Goal: Task Accomplishment & Management: Use online tool/utility

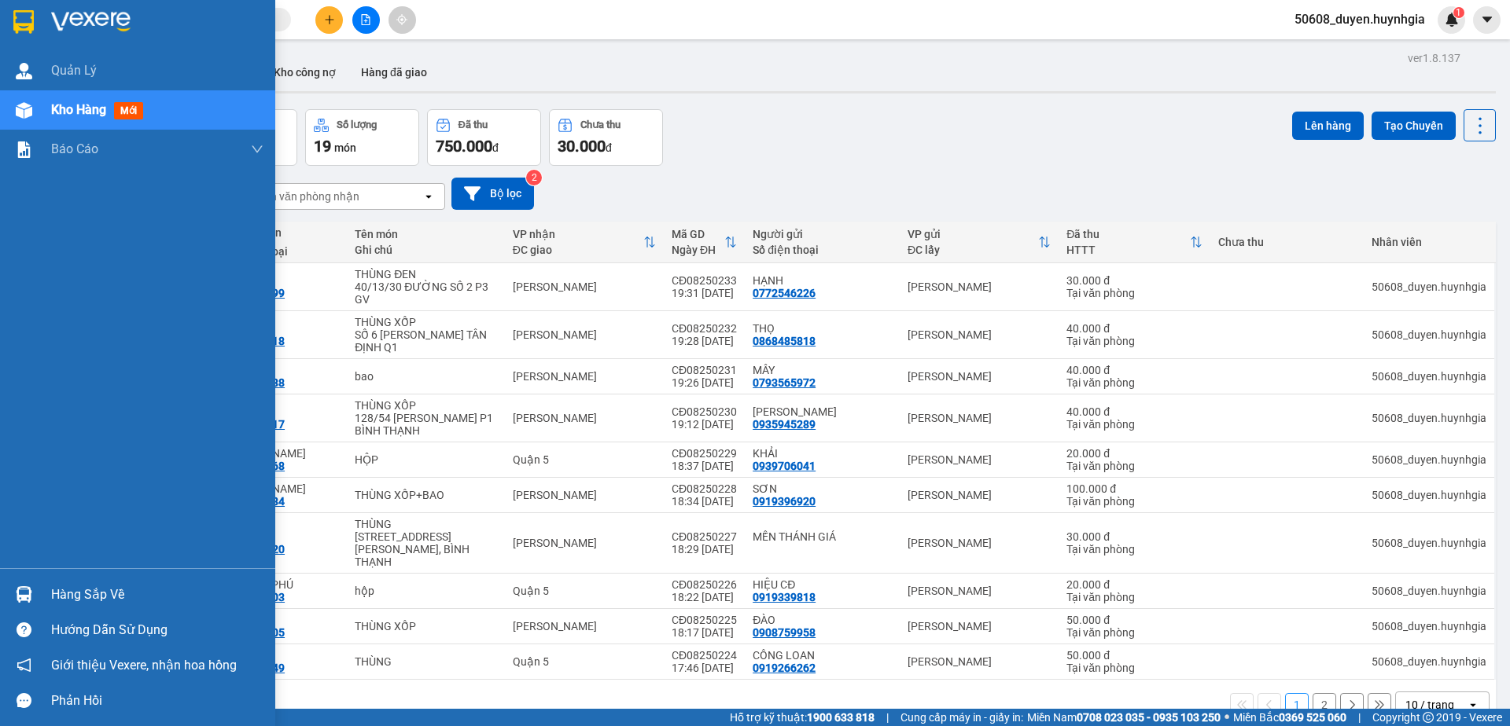
click at [13, 18] on div at bounding box center [24, 22] width 28 height 28
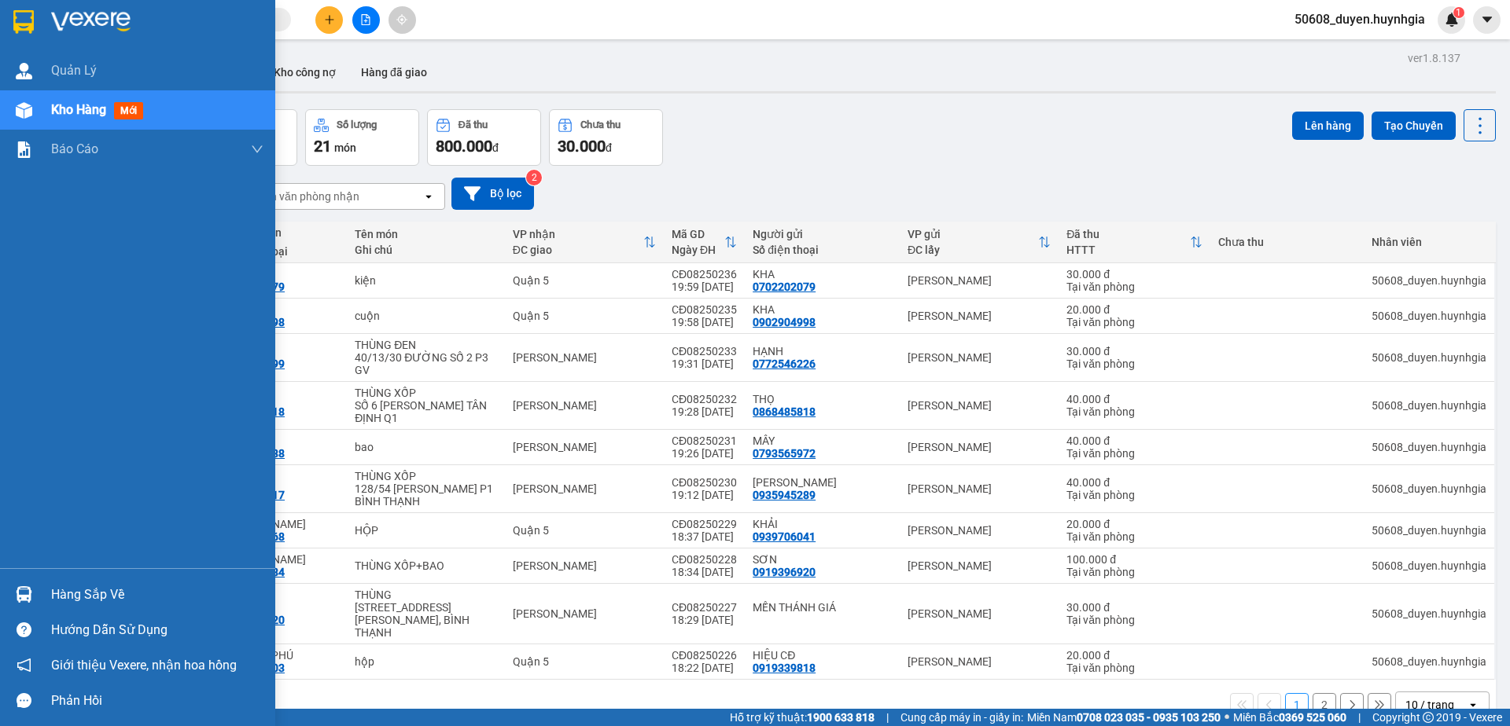
click at [18, 20] on img at bounding box center [23, 22] width 20 height 24
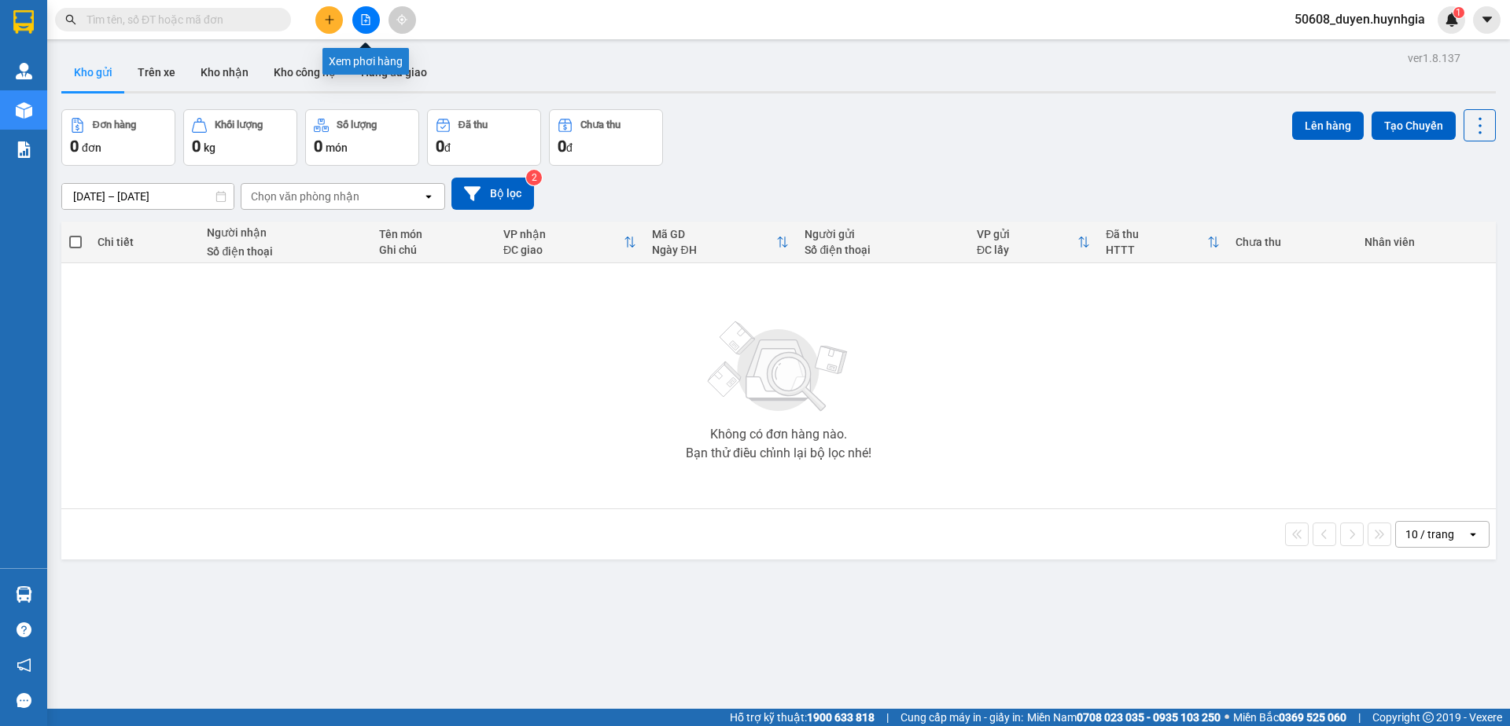
click at [369, 25] on button at bounding box center [366, 20] width 28 height 28
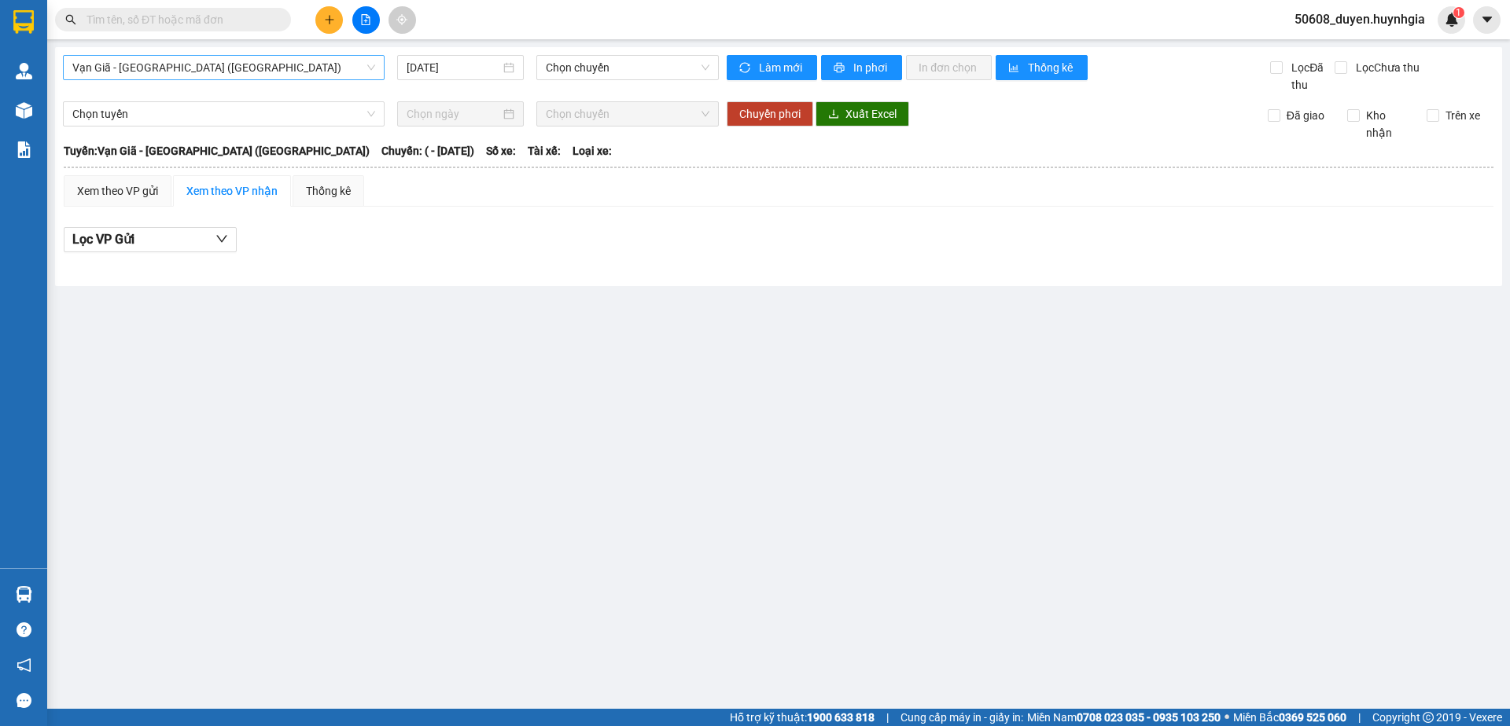
click at [263, 67] on span "Vạn Giã - [GEOGRAPHIC_DATA] ([GEOGRAPHIC_DATA])" at bounding box center [223, 68] width 303 height 24
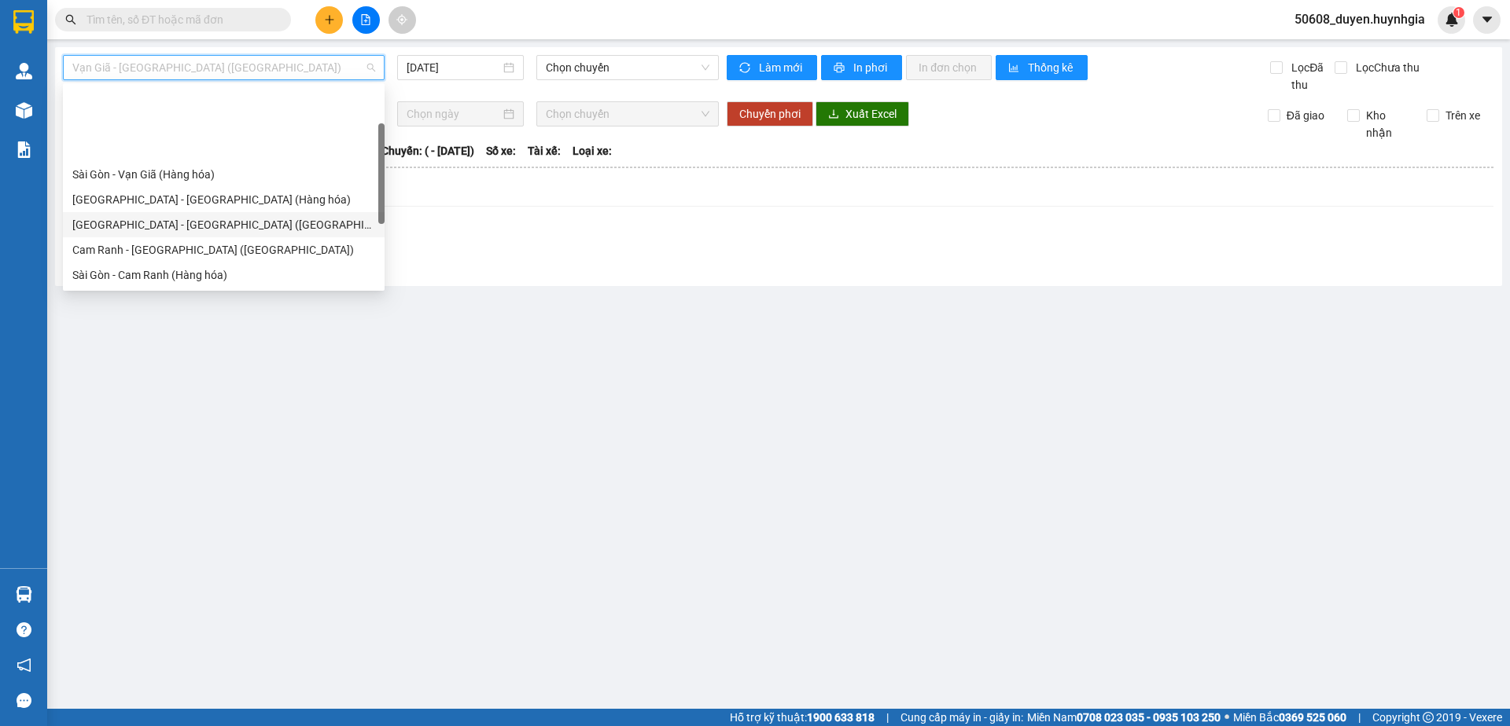
scroll to position [80, 0]
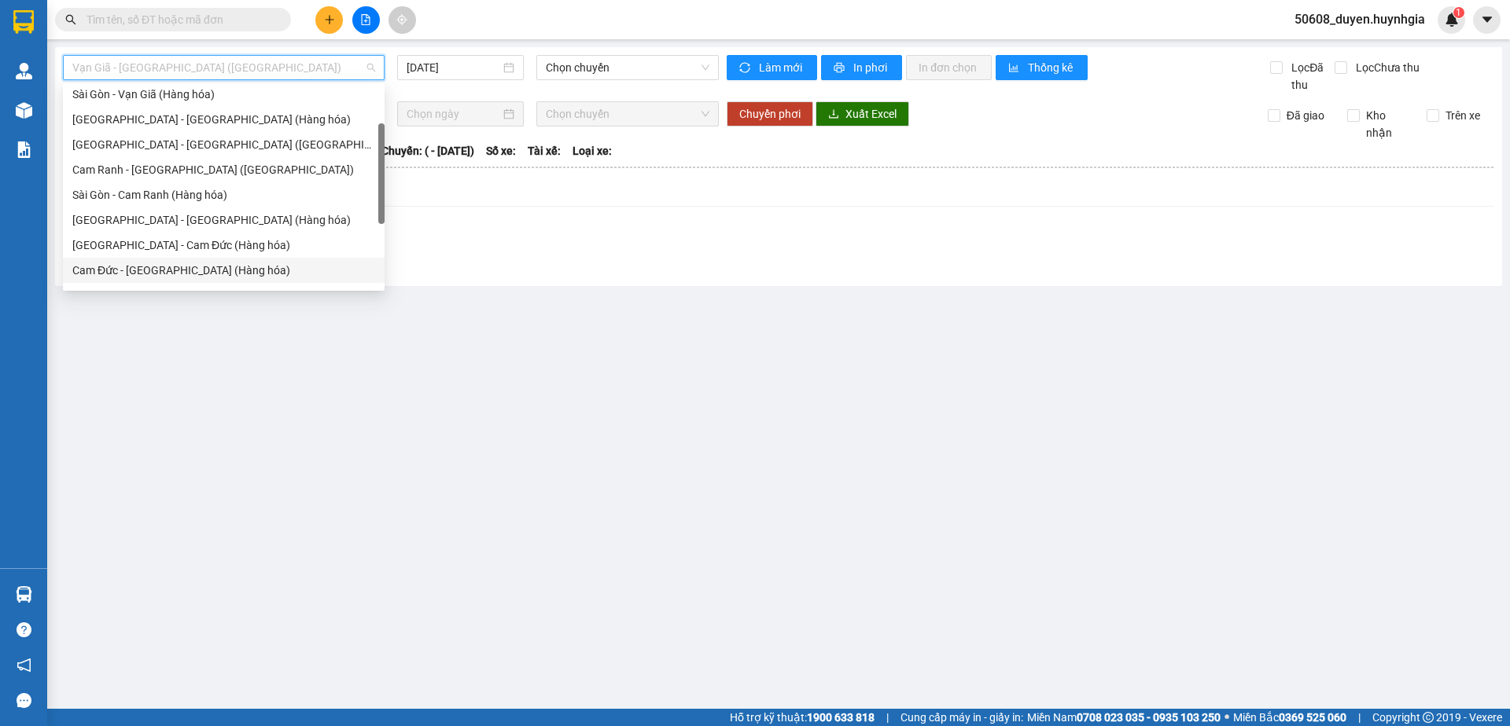
click at [164, 269] on div "Cam Đức - [GEOGRAPHIC_DATA] (Hàng hóa)" at bounding box center [223, 270] width 303 height 17
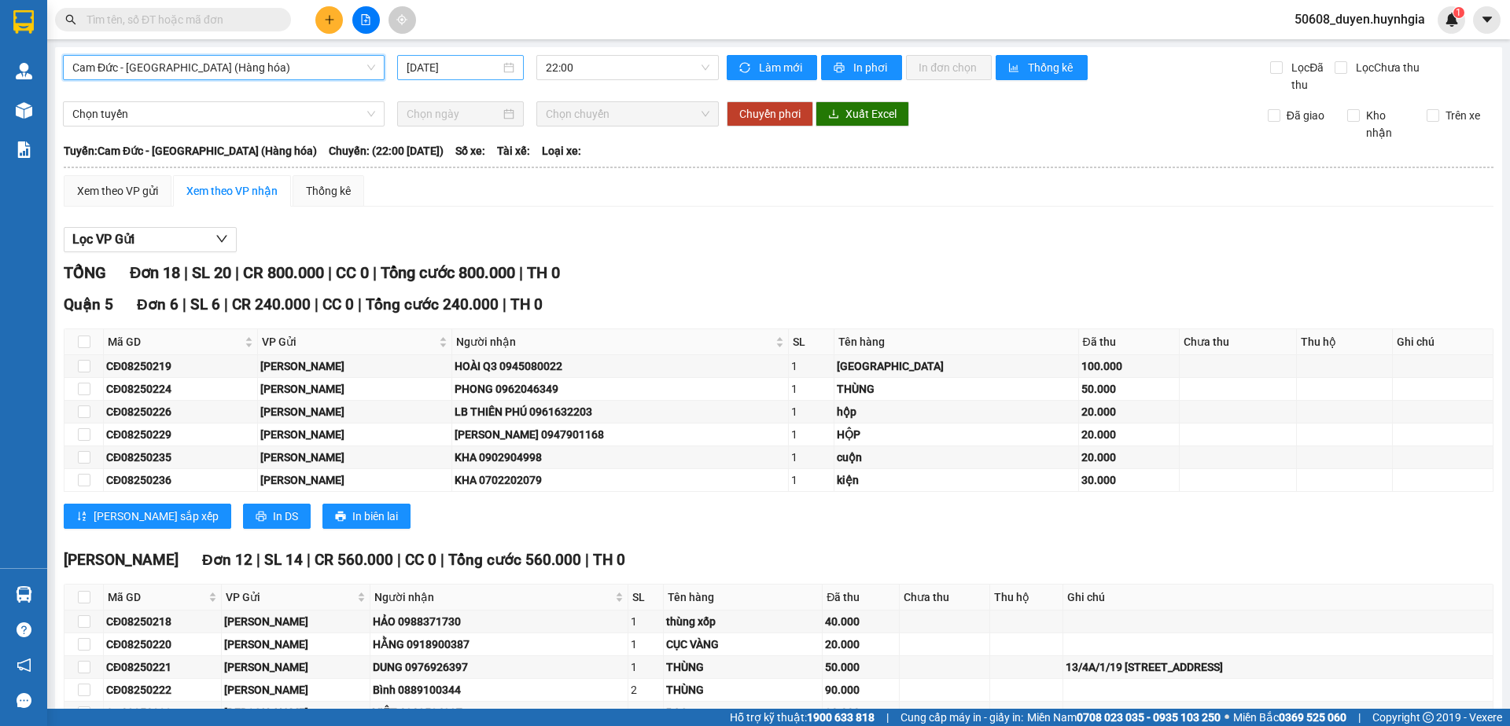
click at [499, 69] on div "[DATE]" at bounding box center [460, 67] width 108 height 17
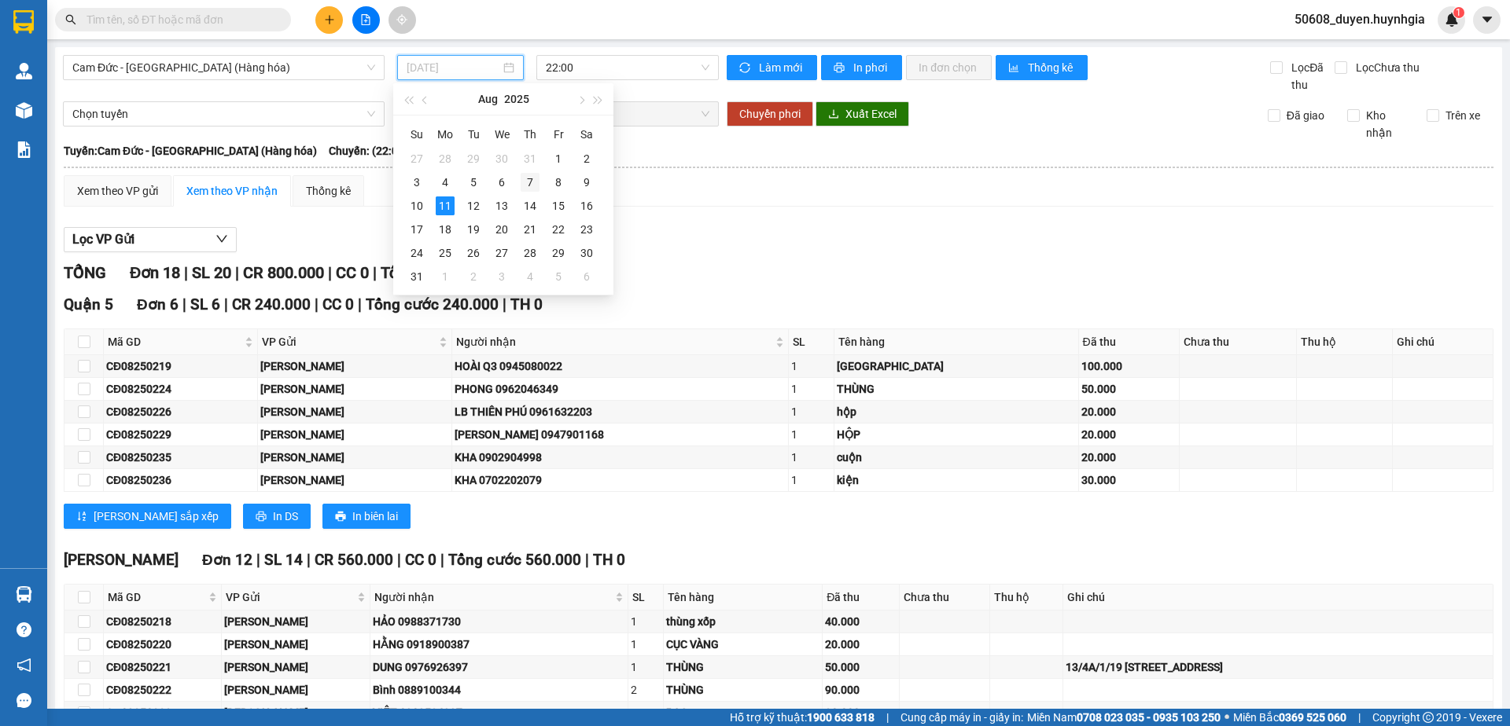
click at [531, 182] on div "7" at bounding box center [529, 182] width 19 height 19
type input "[DATE]"
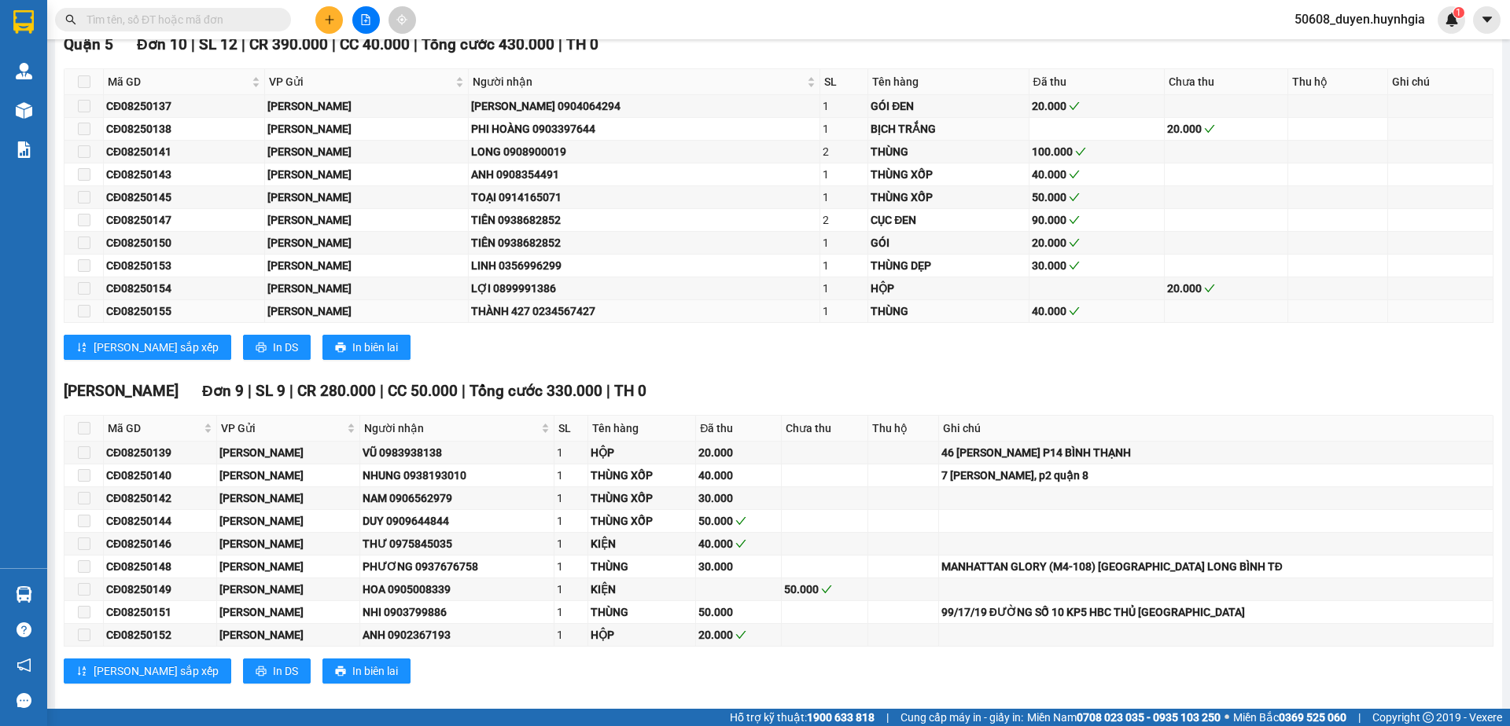
scroll to position [269, 0]
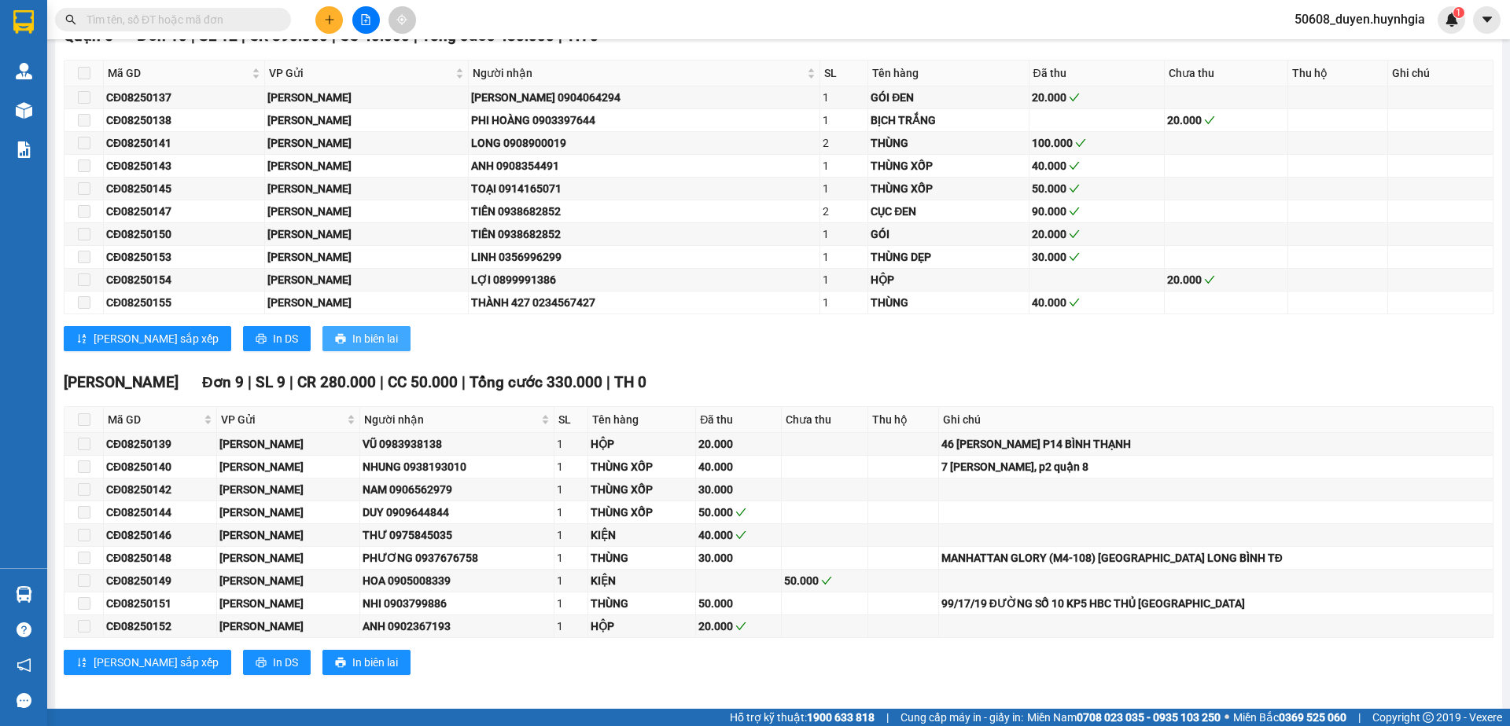
click at [352, 336] on span "In biên lai" at bounding box center [375, 338] width 46 height 17
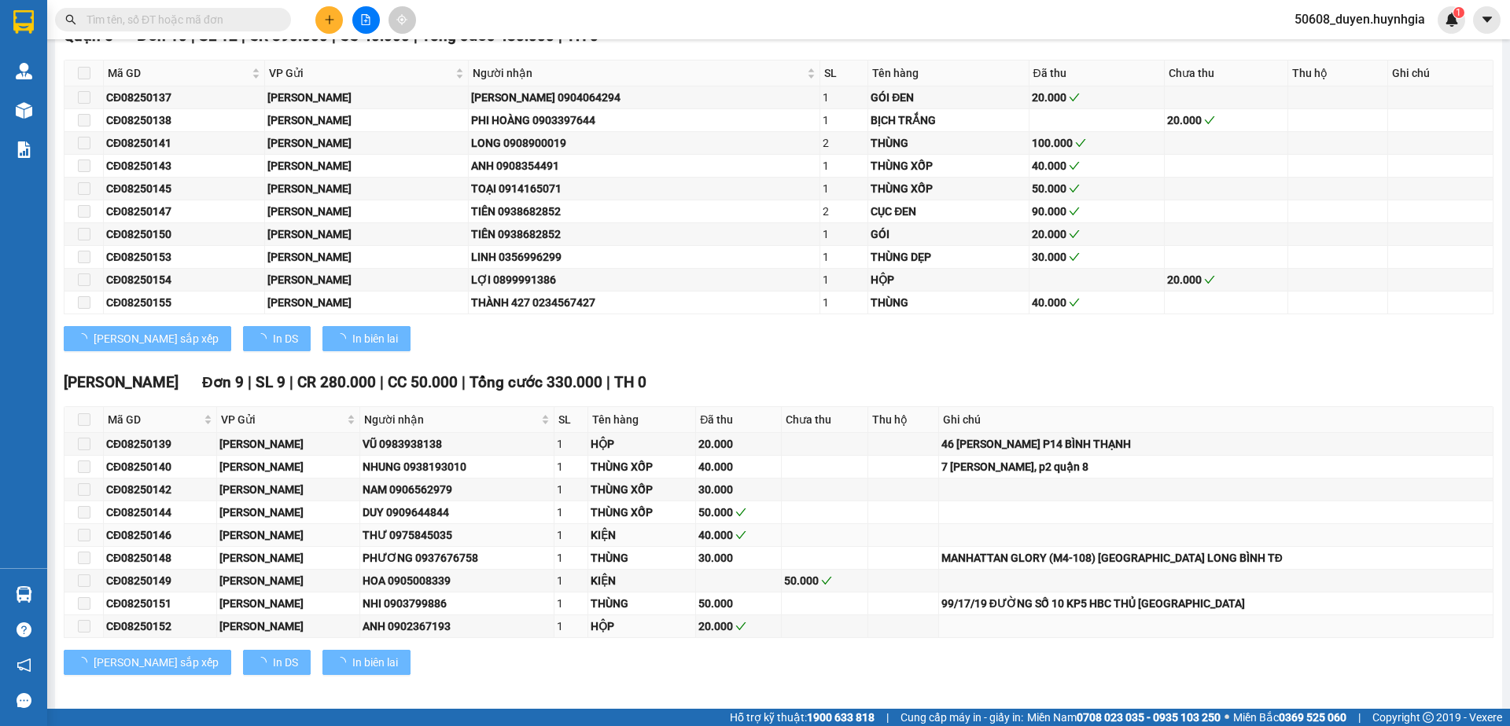
scroll to position [0, 0]
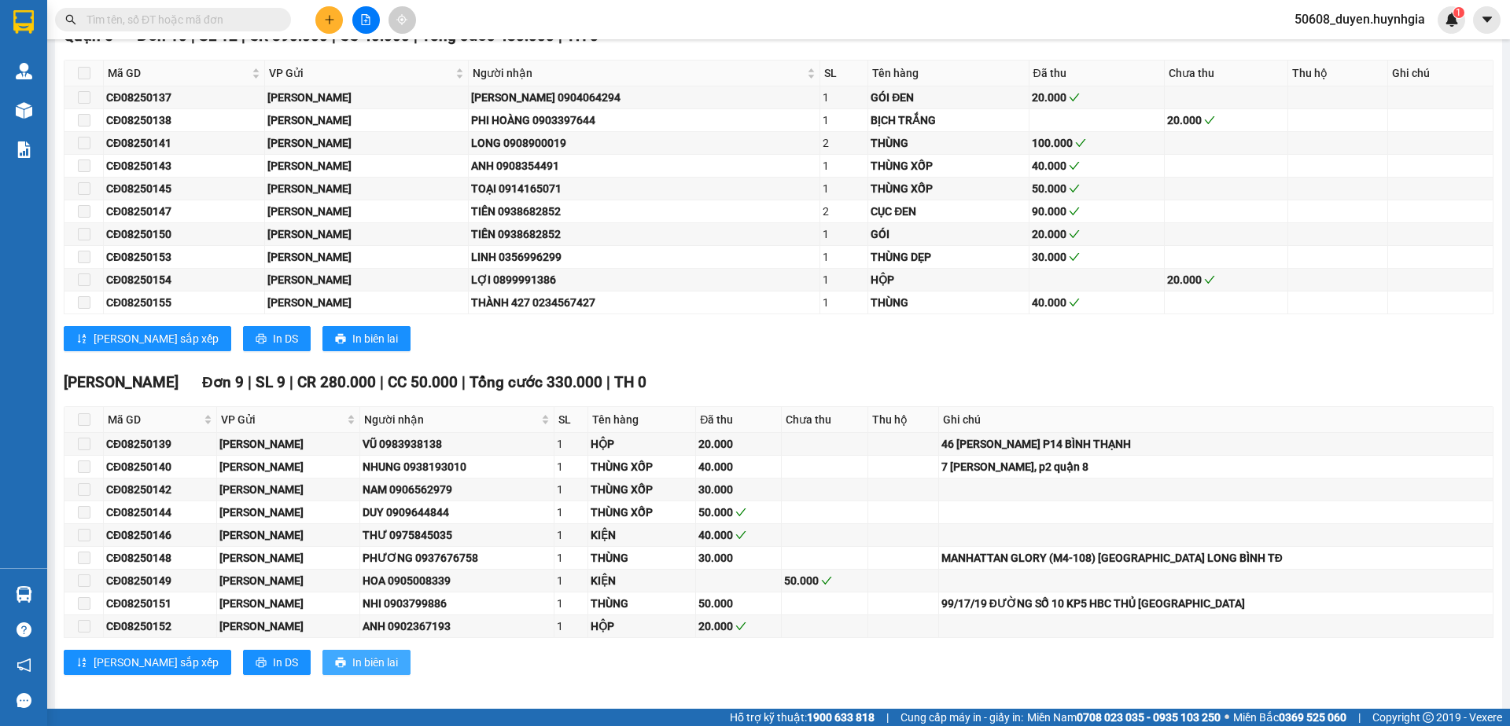
click at [352, 657] on span "In biên lai" at bounding box center [375, 662] width 46 height 17
